Goal: Check status: Check status

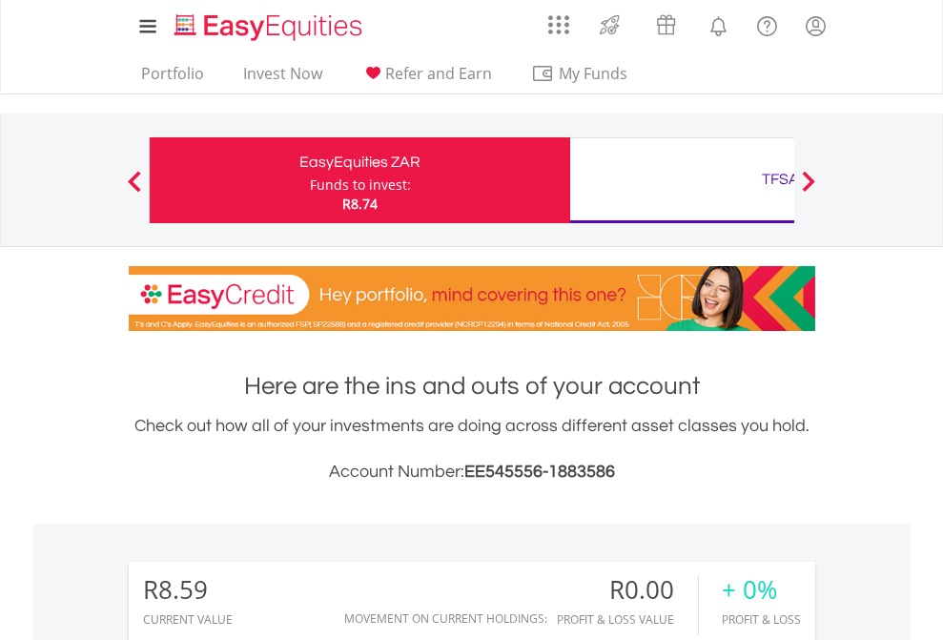
scroll to position [183, 299]
click at [310, 180] on div "Funds to invest:" at bounding box center [360, 184] width 101 height 19
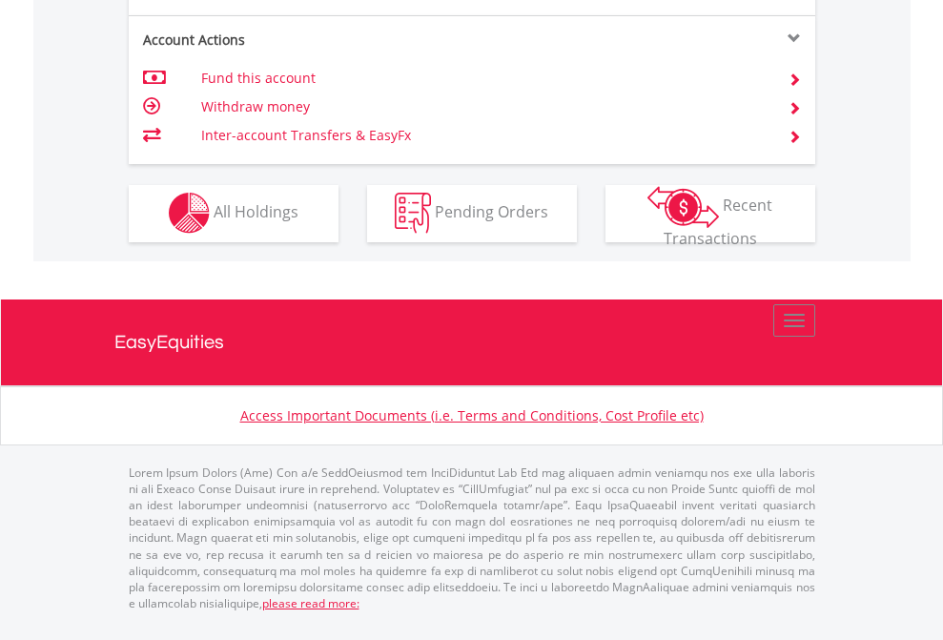
scroll to position [1783, 0]
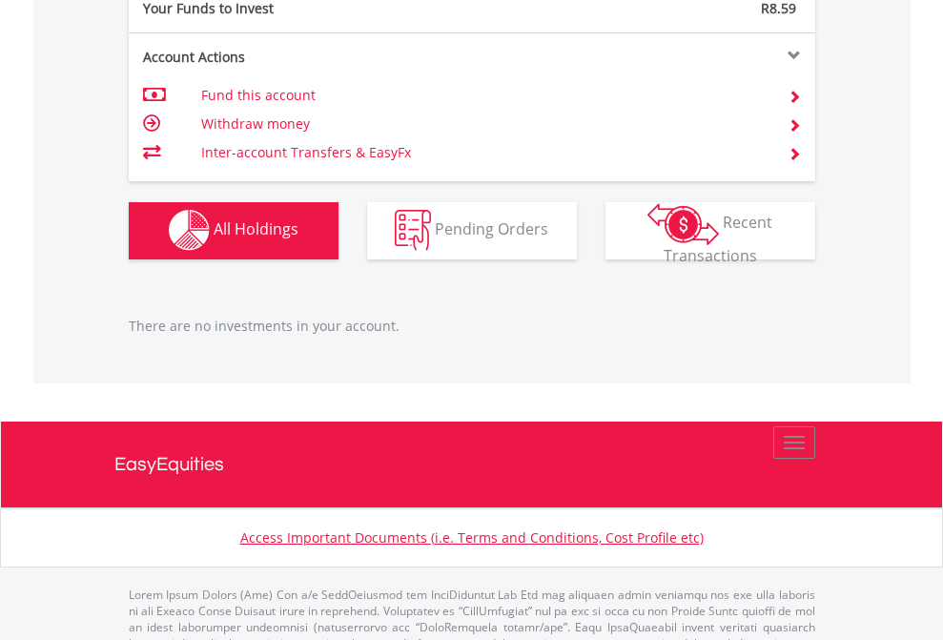
scroll to position [1888, 0]
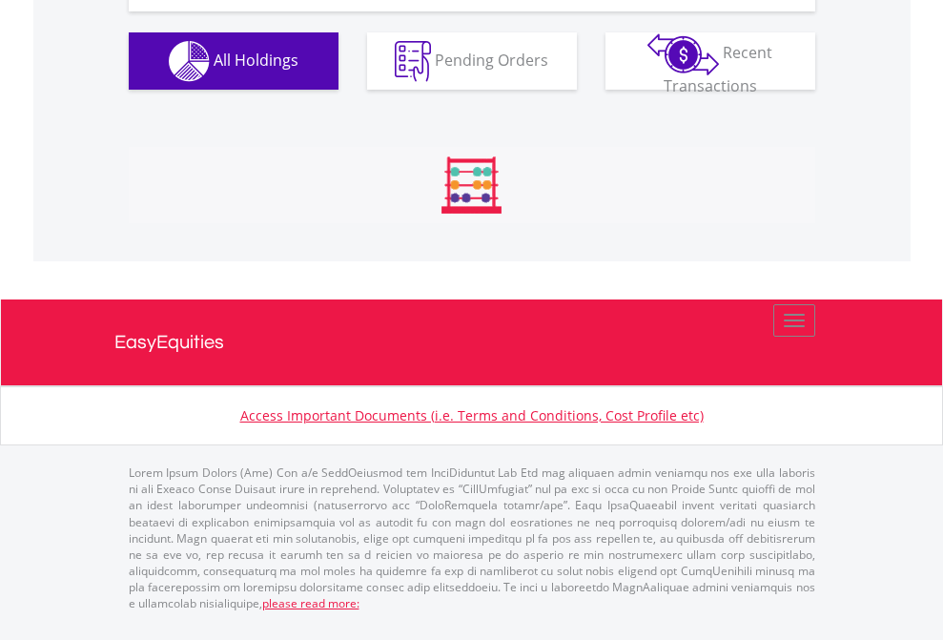
scroll to position [183, 299]
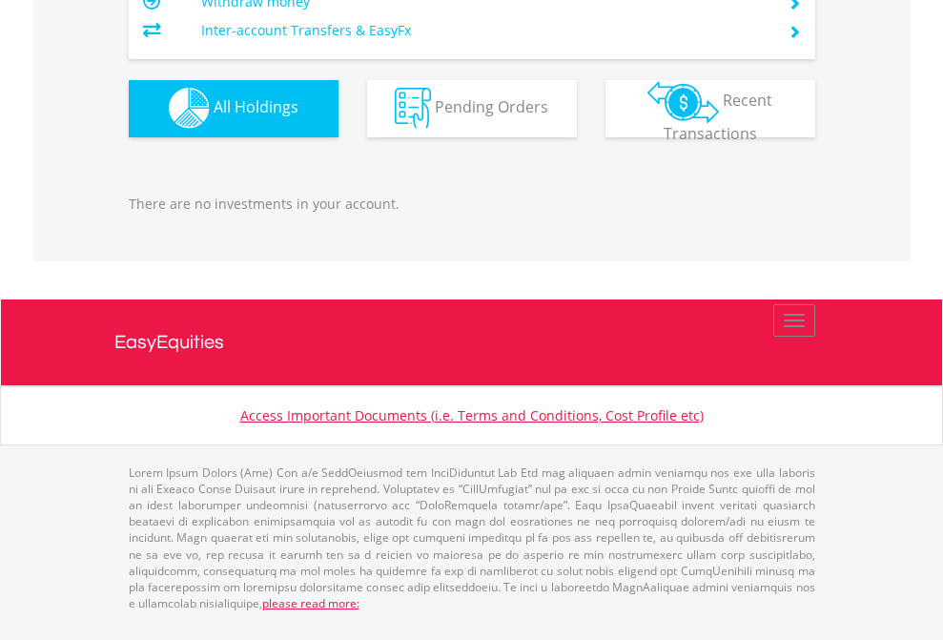
scroll to position [183, 299]
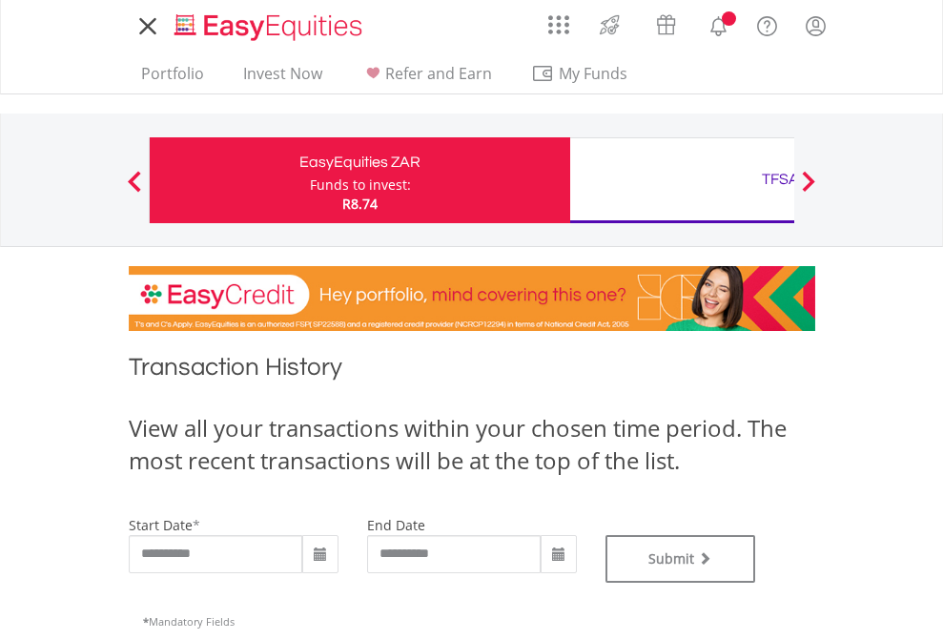
type input "**********"
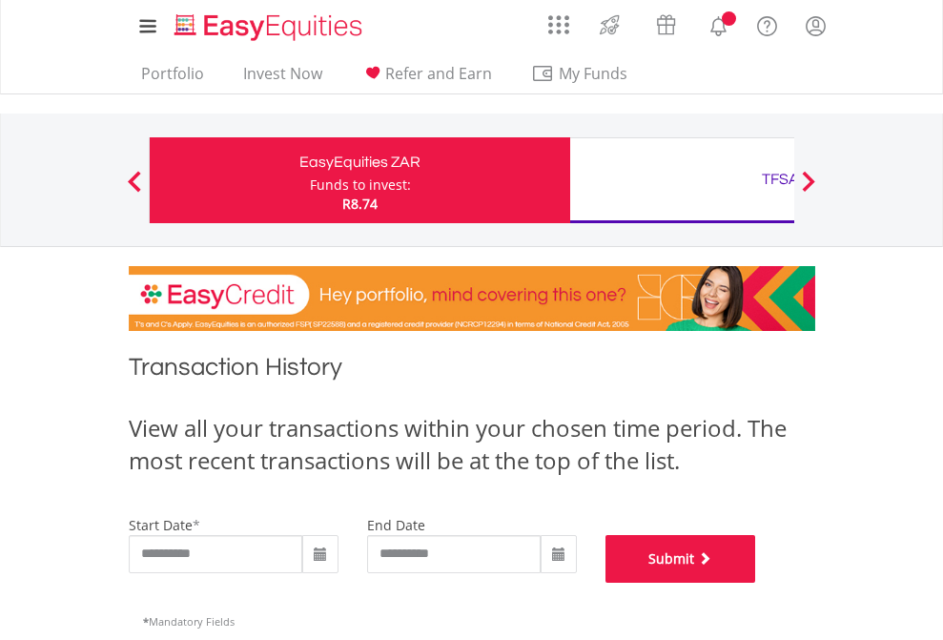
click at [756, 583] on button "Submit" at bounding box center [680, 559] width 151 height 48
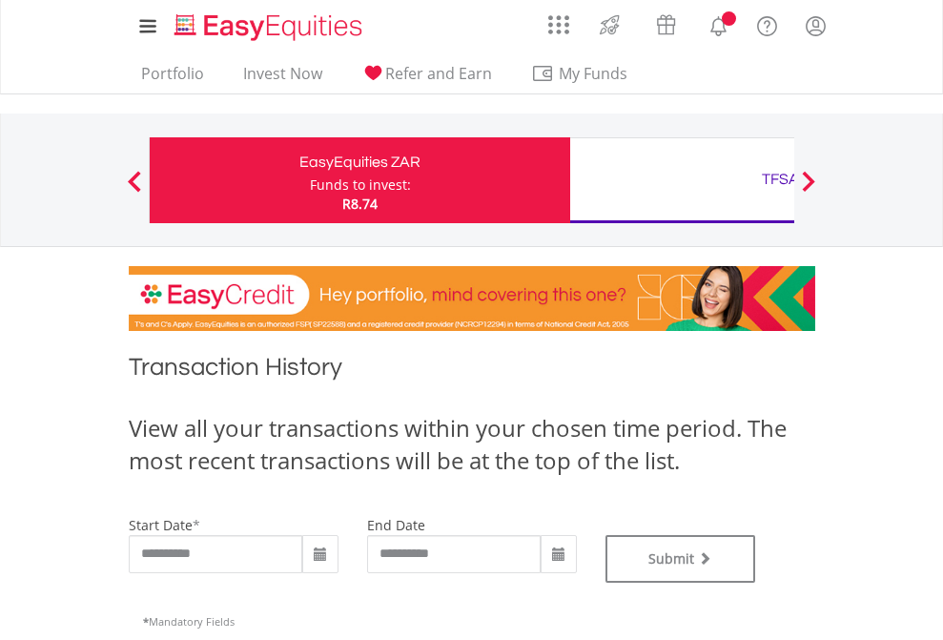
click at [682, 180] on div "TFSA" at bounding box center [781, 179] width 398 height 27
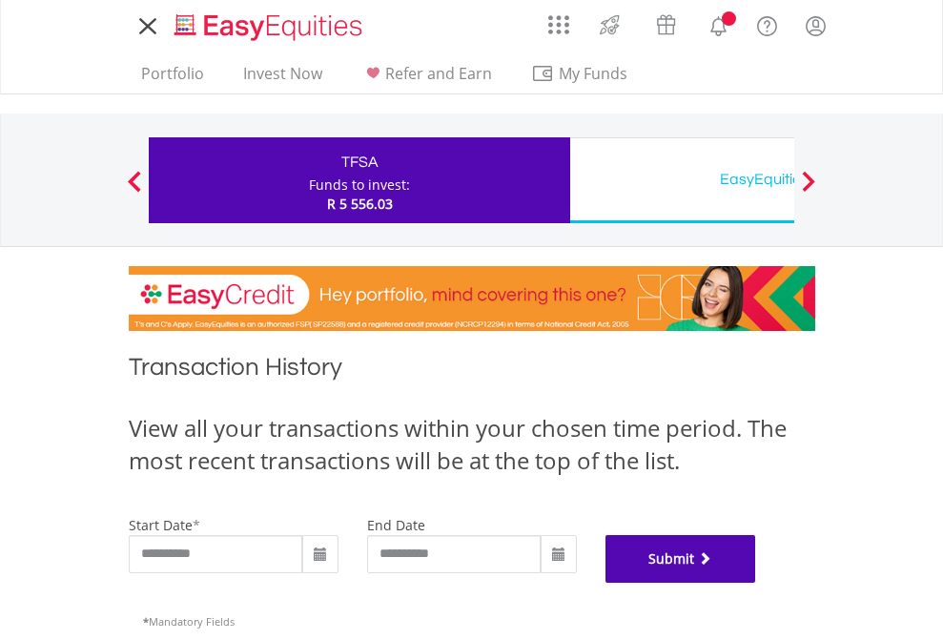
click at [756, 583] on button "Submit" at bounding box center [680, 559] width 151 height 48
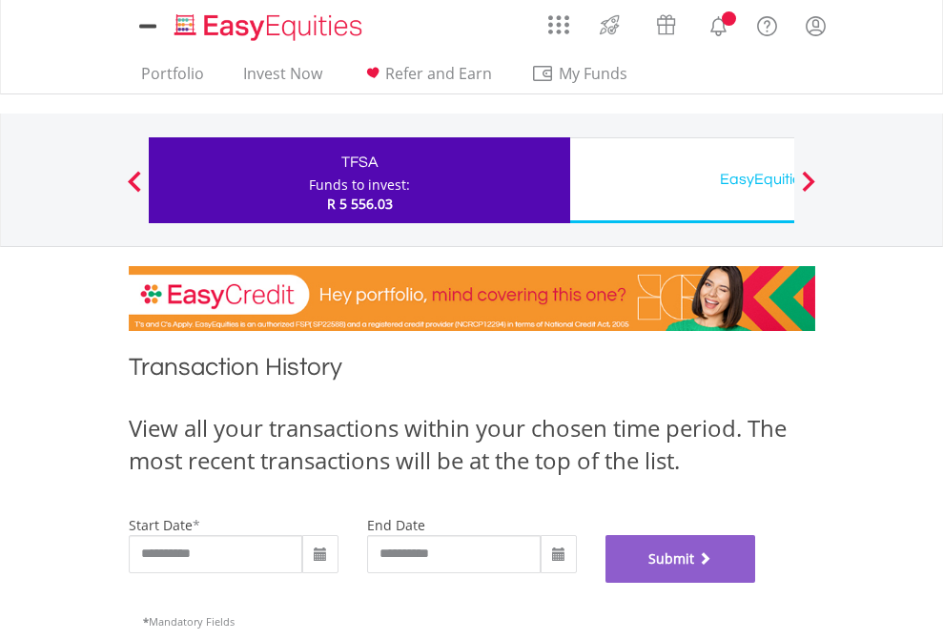
scroll to position [773, 0]
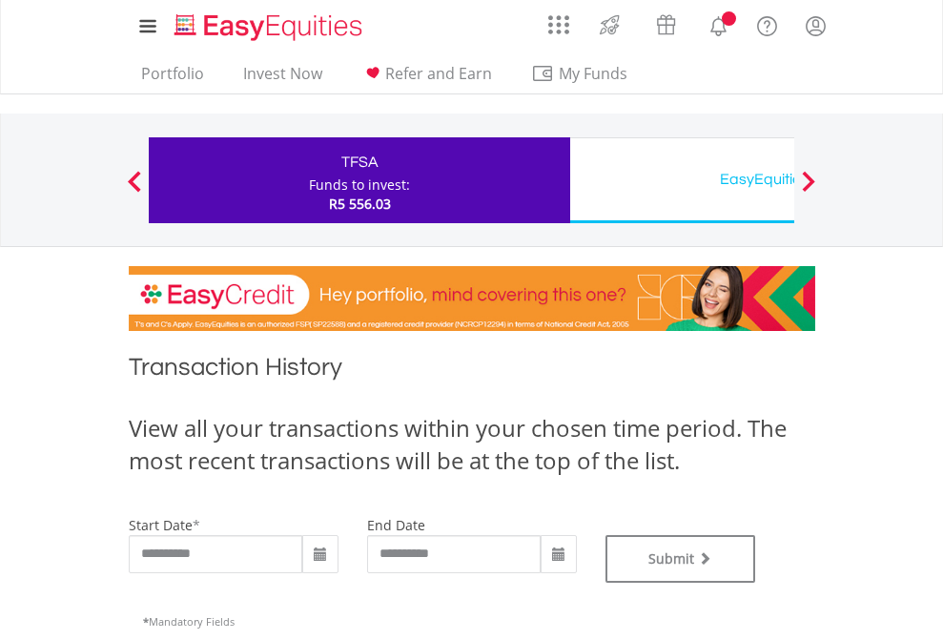
click at [682, 180] on div "EasyEquities USD" at bounding box center [781, 179] width 398 height 27
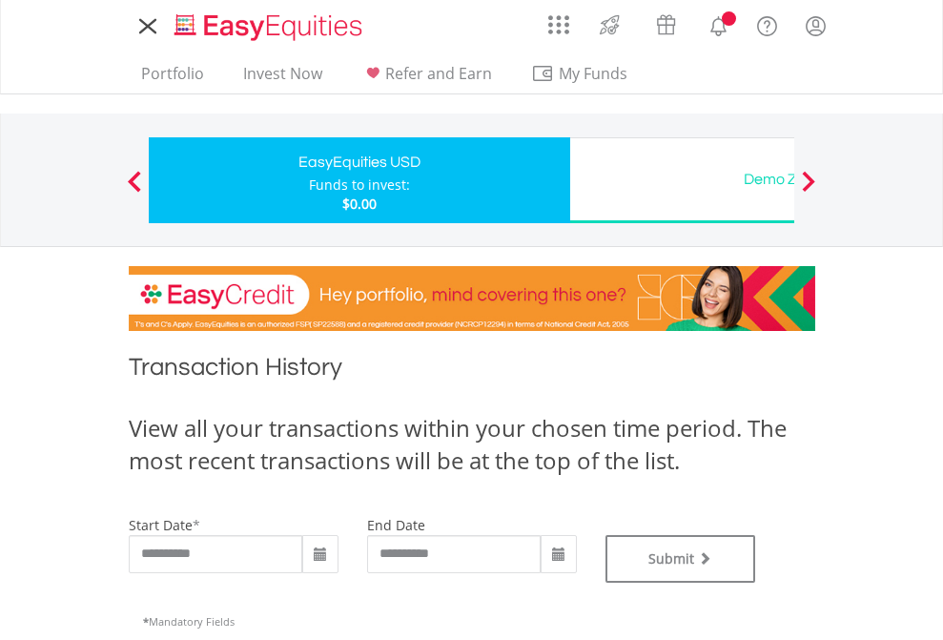
type input "**********"
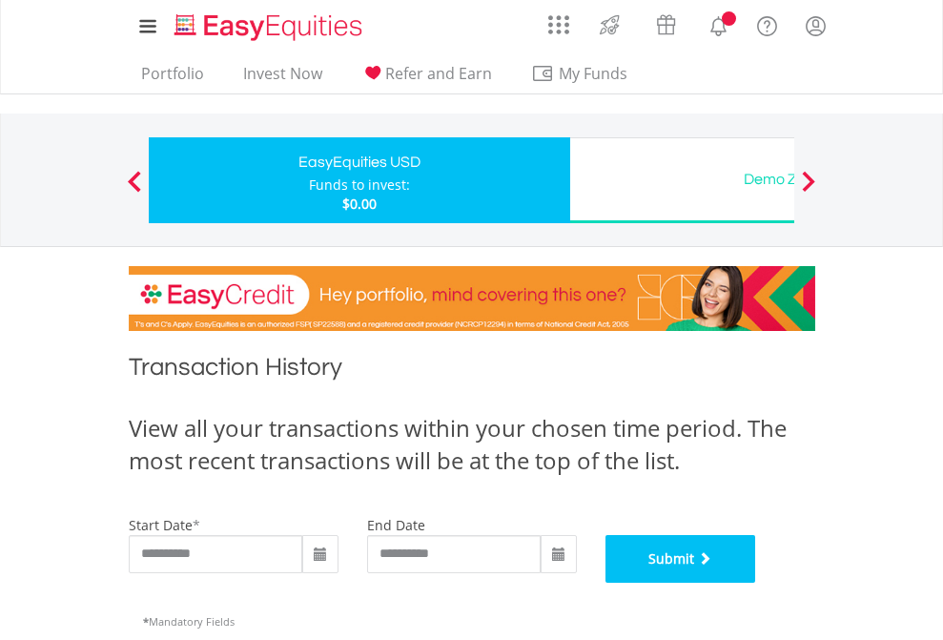
click at [756, 583] on button "Submit" at bounding box center [680, 559] width 151 height 48
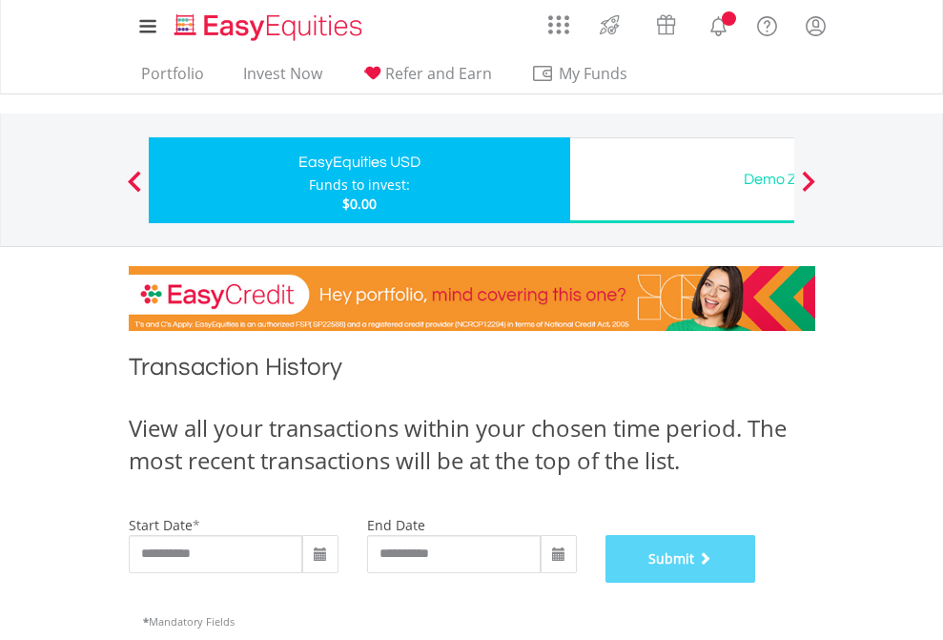
scroll to position [773, 0]
